Goal: Information Seeking & Learning: Learn about a topic

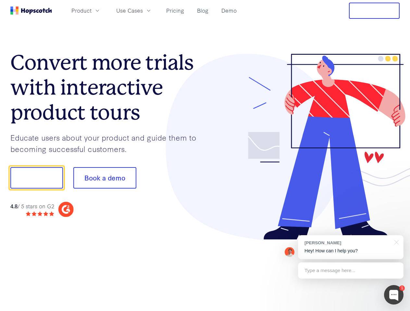
click at [205, 156] on div at bounding box center [302, 147] width 195 height 186
click at [91, 10] on span "Product" at bounding box center [81, 10] width 20 height 8
click at [143, 10] on span "Use Cases" at bounding box center [129, 10] width 27 height 8
click at [374, 11] on button "Free Trial" at bounding box center [374, 11] width 51 height 16
click at [36, 178] on button "Show me!" at bounding box center [36, 177] width 53 height 21
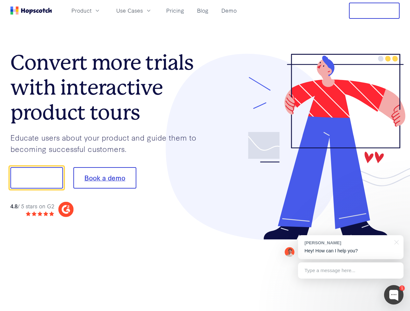
click at [104, 178] on button "Book a demo" at bounding box center [104, 177] width 63 height 21
click at [393, 295] on div at bounding box center [393, 294] width 19 height 19
click at [350, 247] on div "[PERSON_NAME] Hey! How can I help you?" at bounding box center [350, 247] width 105 height 24
click at [395, 242] on div at bounding box center [343, 177] width 122 height 216
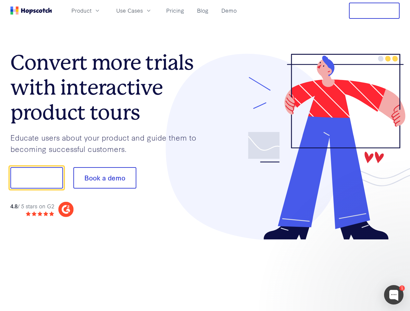
click at [350, 271] on div at bounding box center [343, 220] width 122 height 129
